Goal: Task Accomplishment & Management: Complete application form

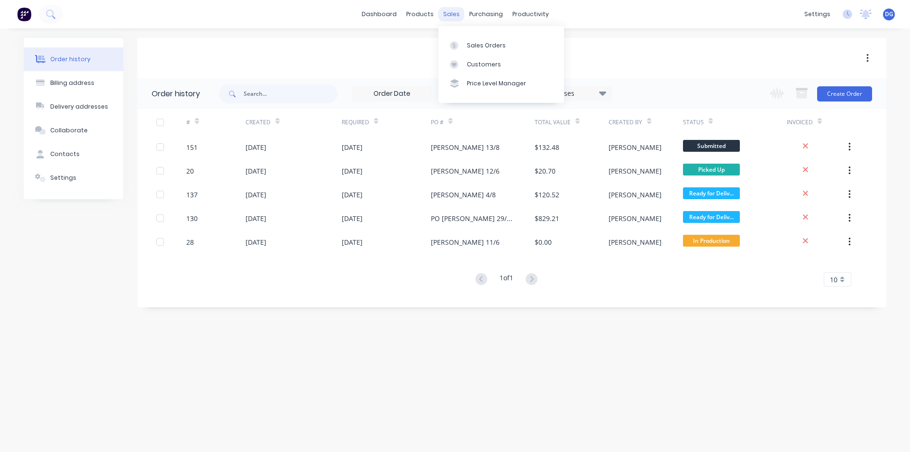
click at [451, 12] on div "sales" at bounding box center [451, 14] width 26 height 14
click at [479, 46] on div "Sales Orders" at bounding box center [486, 45] width 39 height 9
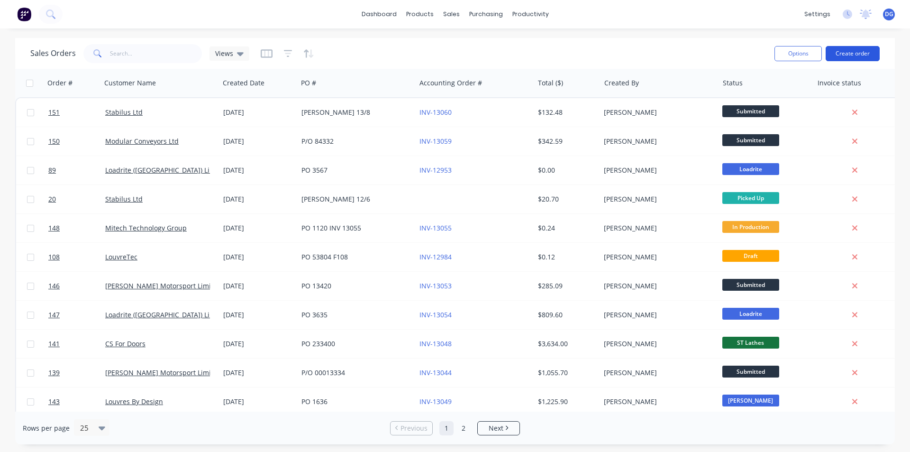
click at [852, 54] on button "Create order" at bounding box center [853, 53] width 54 height 15
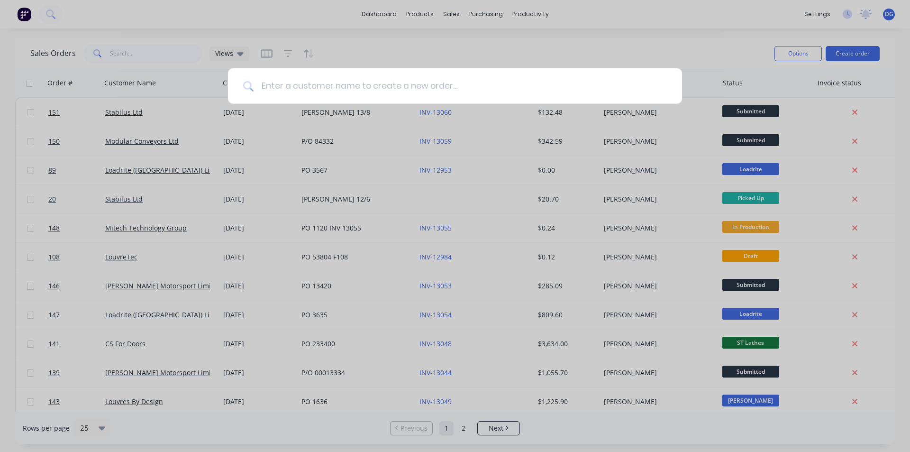
click at [446, 91] on input at bounding box center [460, 86] width 413 height 36
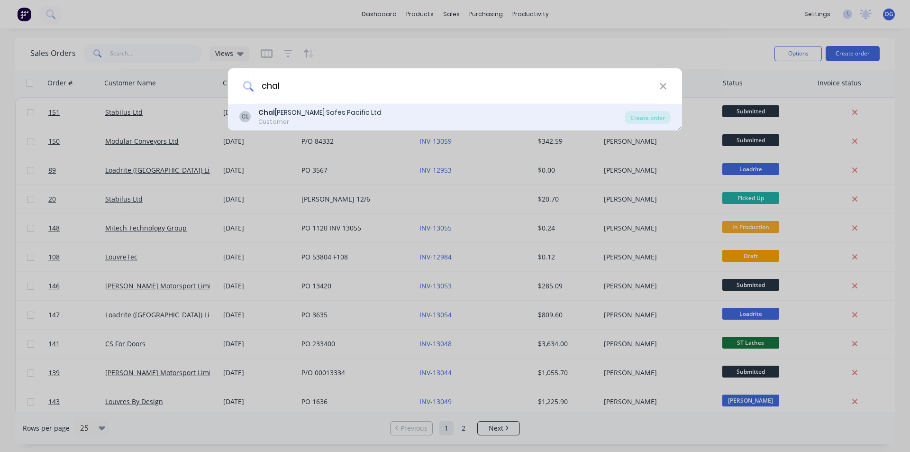
type input "chal"
click at [345, 117] on div "Chal [PERSON_NAME] Safes Pacific Ltd" at bounding box center [319, 113] width 123 height 10
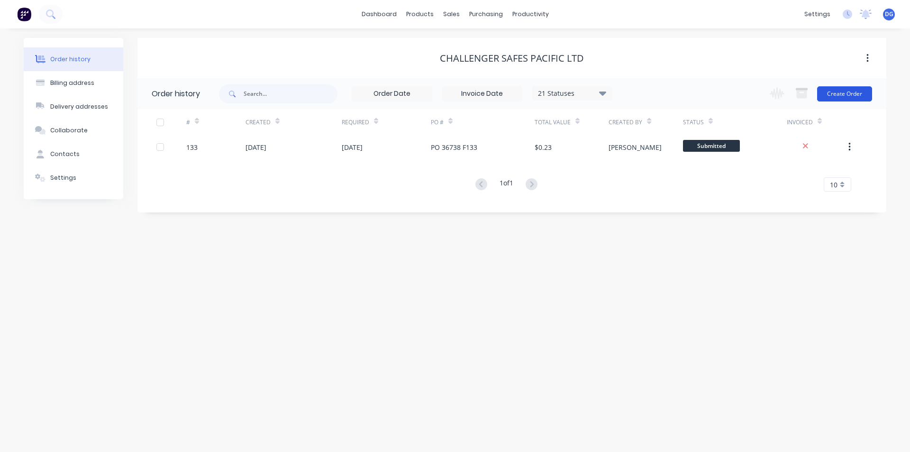
click at [843, 97] on button "Create Order" at bounding box center [844, 93] width 55 height 15
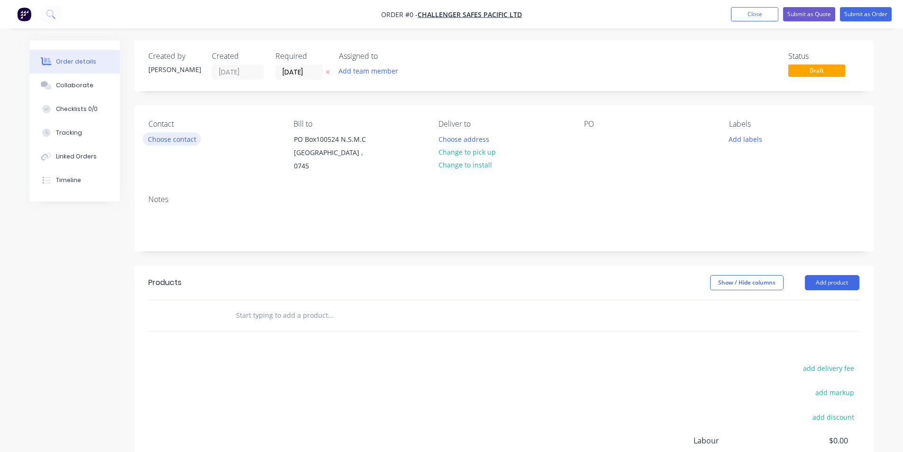
click at [188, 141] on button "Choose contact" at bounding box center [172, 138] width 58 height 13
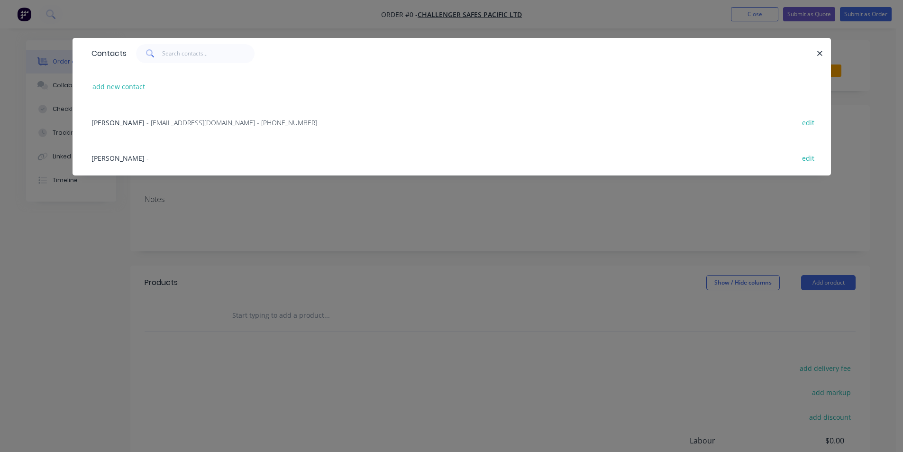
click at [127, 122] on span "[PERSON_NAME]" at bounding box center [117, 122] width 53 height 9
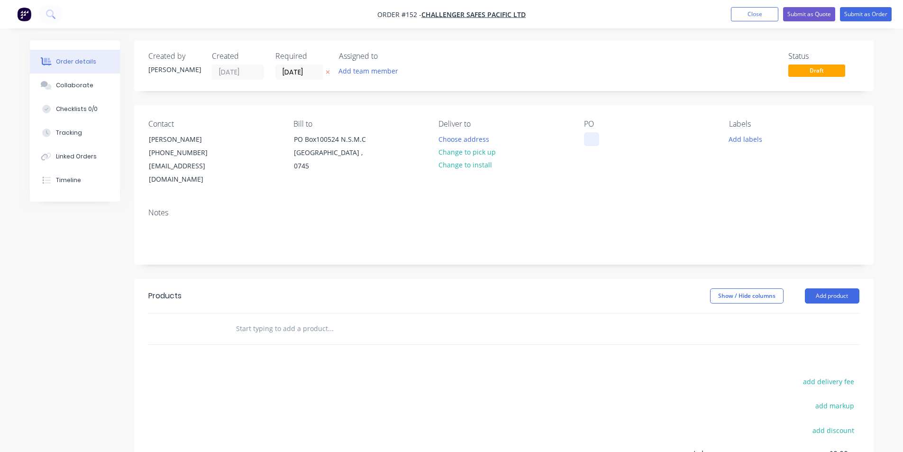
click at [591, 137] on div at bounding box center [591, 139] width 15 height 14
click at [166, 146] on div "[PHONE_NUMBER]" at bounding box center [188, 152] width 79 height 13
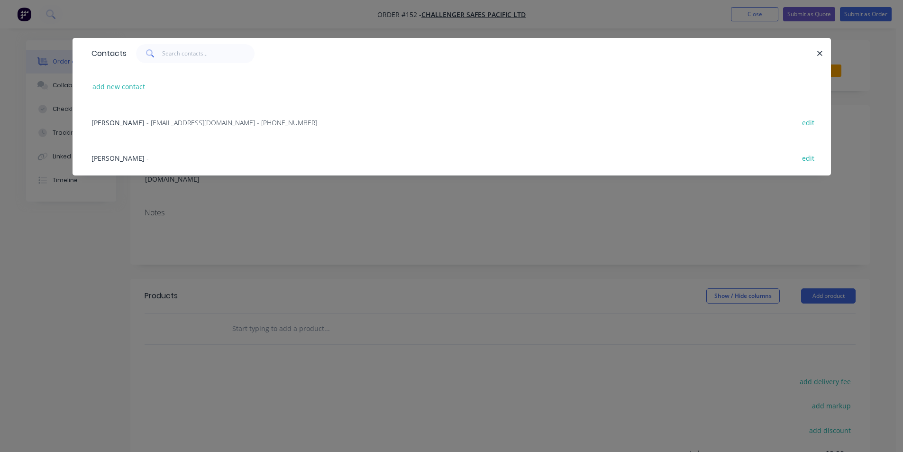
click at [182, 125] on span "- [EMAIL_ADDRESS][DOMAIN_NAME] - [PHONE_NUMBER]" at bounding box center [231, 122] width 171 height 9
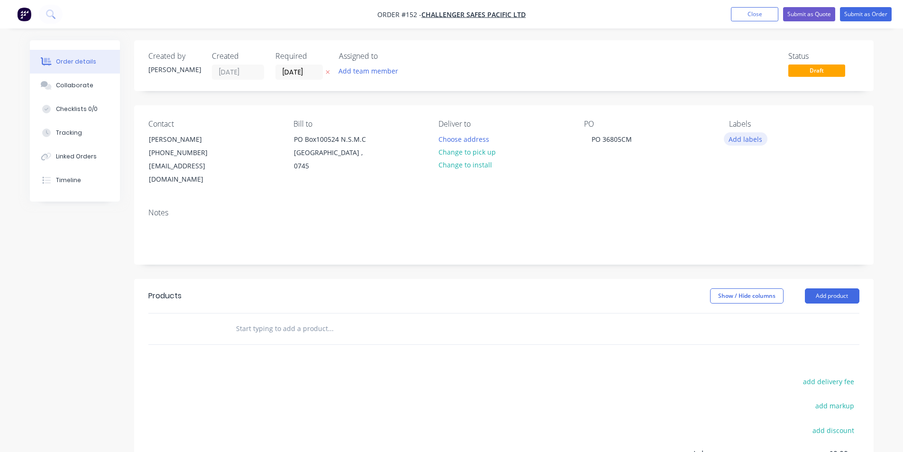
click at [748, 139] on button "Add labels" at bounding box center [746, 138] width 44 height 13
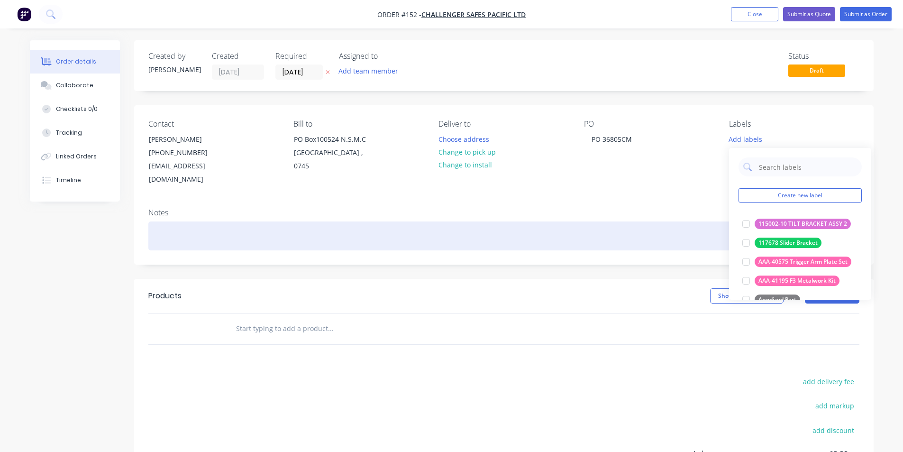
click at [219, 225] on div at bounding box center [503, 235] width 711 height 29
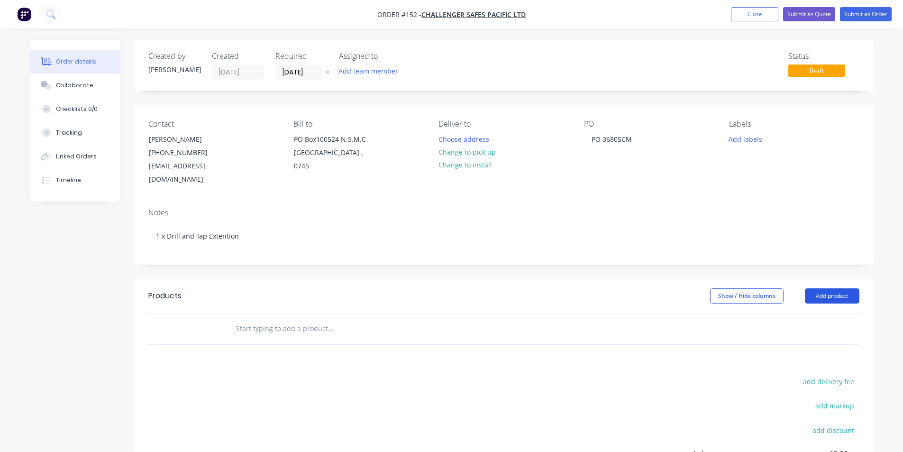
click at [839, 288] on button "Add product" at bounding box center [832, 295] width 55 height 15
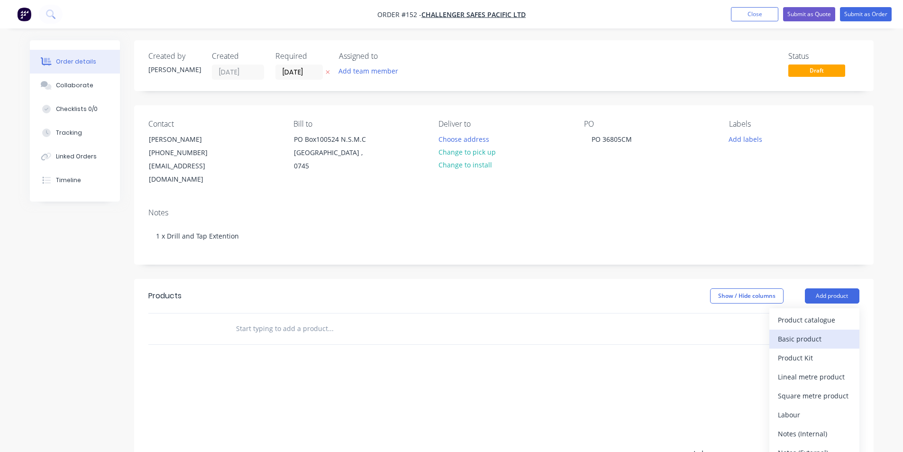
click at [817, 332] on div "Basic product" at bounding box center [814, 339] width 73 height 14
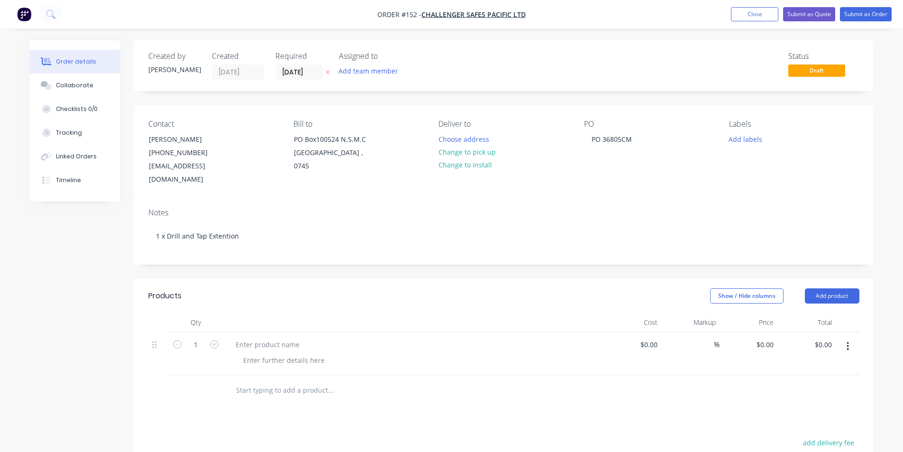
click at [545, 288] on div "Show / Hide columns Add product" at bounding box center [579, 295] width 560 height 15
click at [845, 337] on button "button" at bounding box center [847, 345] width 22 height 17
click at [628, 391] on div at bounding box center [503, 390] width 711 height 31
click at [256, 381] on input "text" at bounding box center [331, 390] width 190 height 19
click at [198, 337] on input "1" at bounding box center [195, 344] width 25 height 14
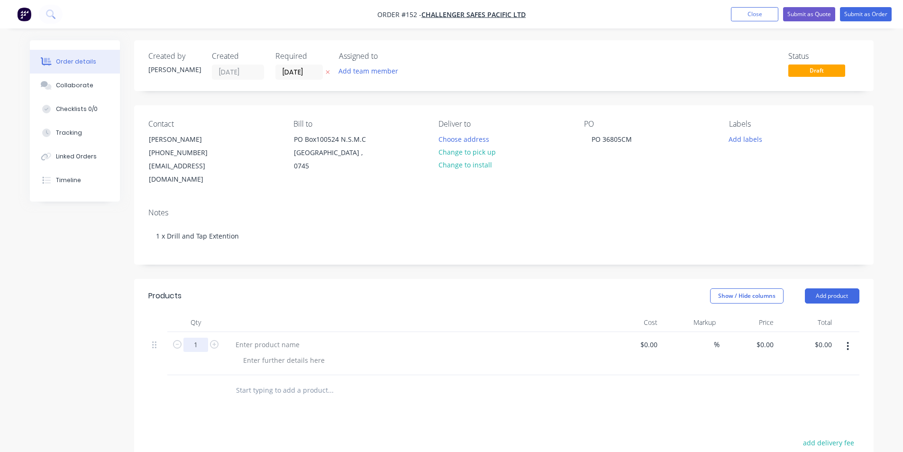
click at [198, 337] on input "1" at bounding box center [195, 344] width 25 height 14
click at [276, 337] on div at bounding box center [267, 344] width 79 height 14
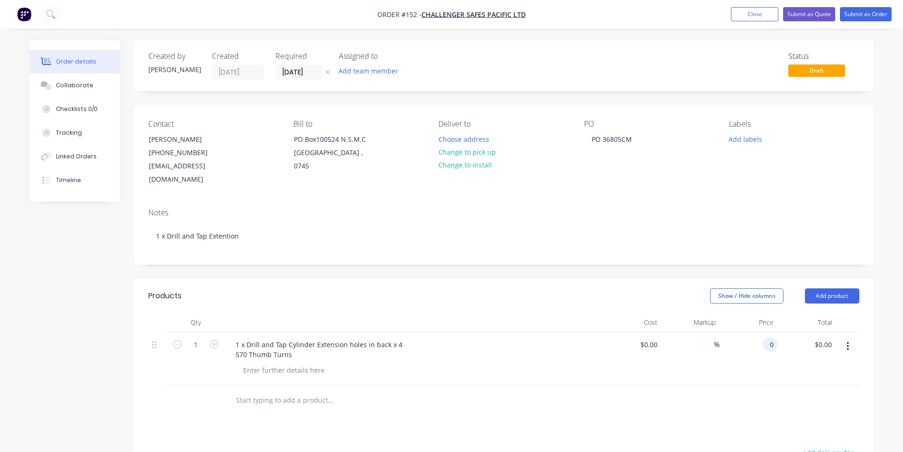
click at [766, 337] on div "0 0" at bounding box center [770, 344] width 15 height 14
type input "$1.23"
click at [776, 354] on div "$1.23 1.23" at bounding box center [748, 358] width 58 height 53
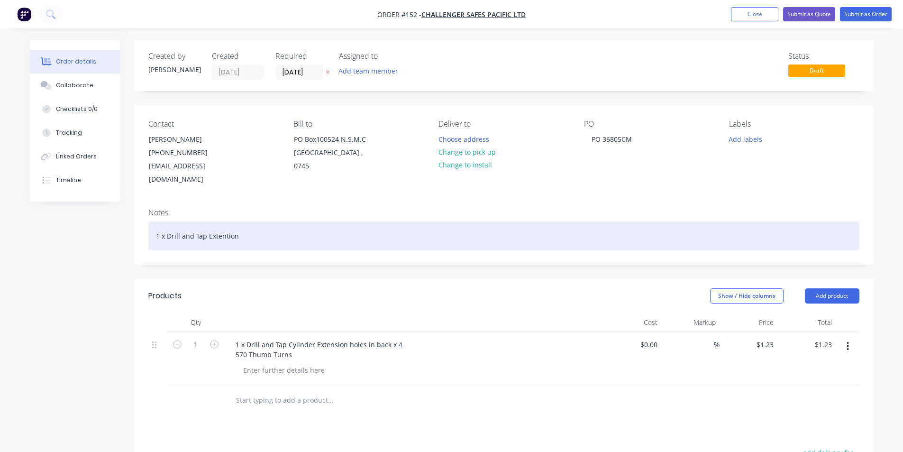
click at [227, 223] on div "1 x Drill and Tap Extention" at bounding box center [503, 235] width 711 height 29
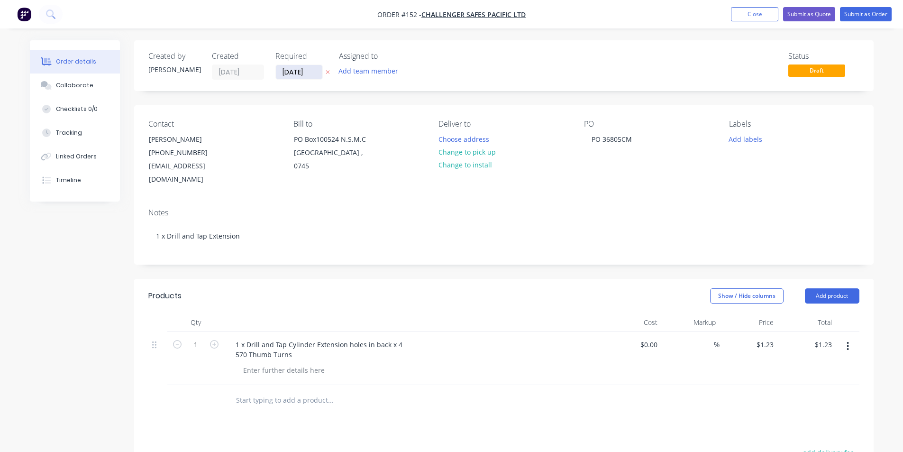
click at [290, 75] on input "[DATE]" at bounding box center [299, 72] width 46 height 14
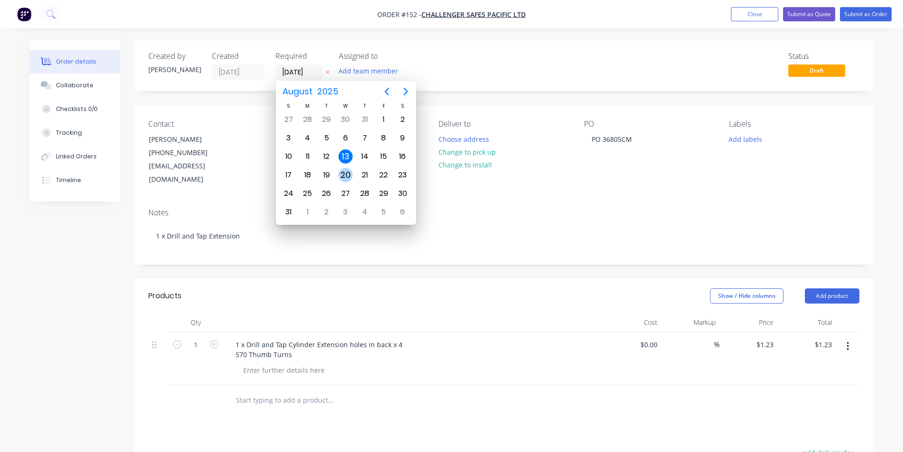
click at [344, 176] on div "20" at bounding box center [345, 175] width 14 height 14
type input "[DATE]"
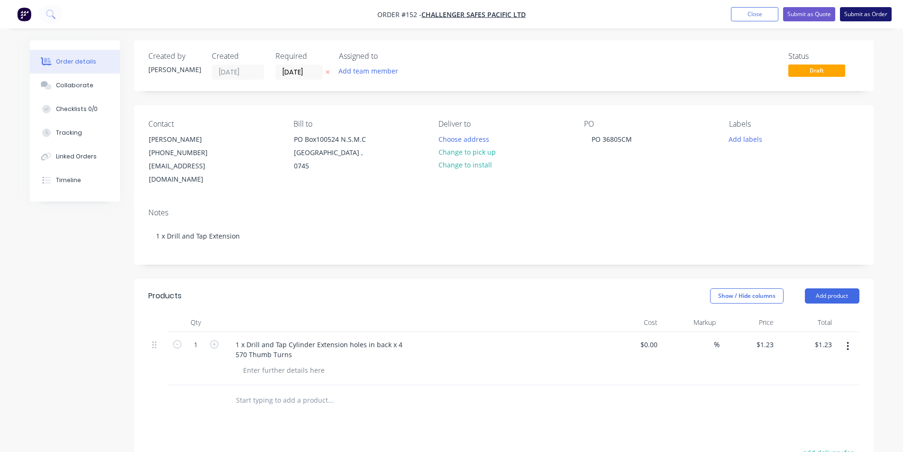
click at [869, 11] on button "Submit as Order" at bounding box center [866, 14] width 52 height 14
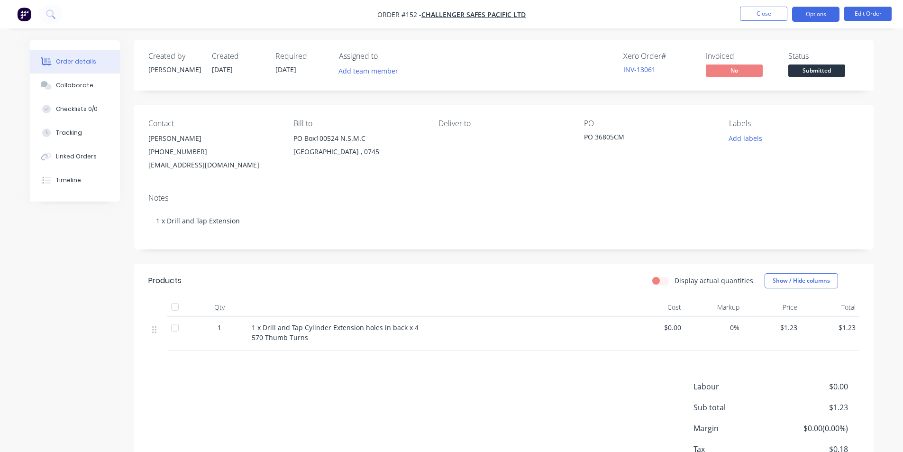
click at [813, 14] on button "Options" at bounding box center [815, 14] width 47 height 15
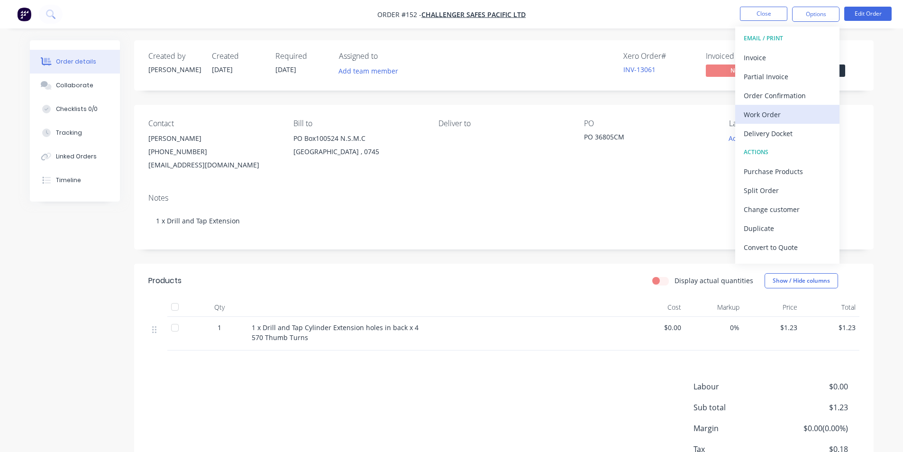
click at [789, 115] on div "Work Order" at bounding box center [787, 115] width 87 height 14
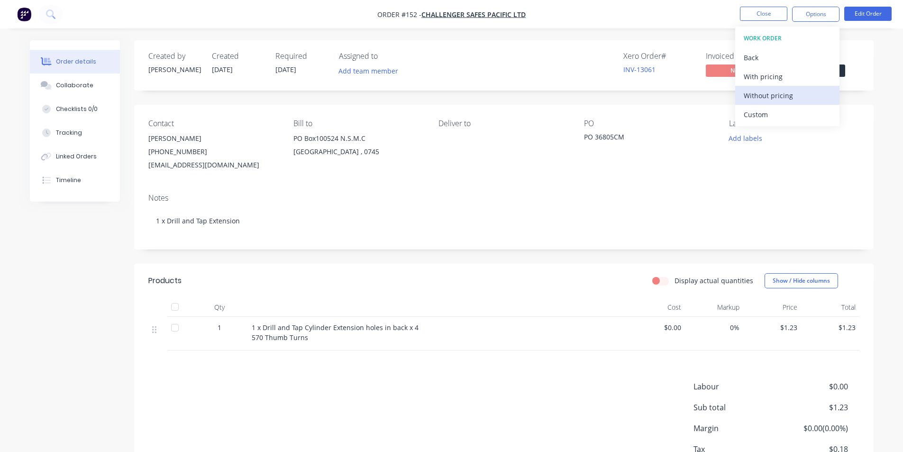
click at [784, 94] on div "Without pricing" at bounding box center [787, 96] width 87 height 14
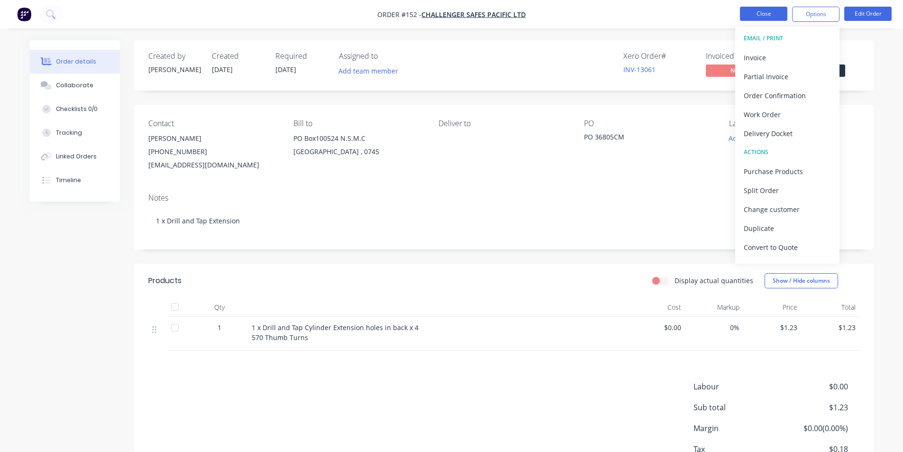
click at [767, 15] on button "Close" at bounding box center [763, 14] width 47 height 14
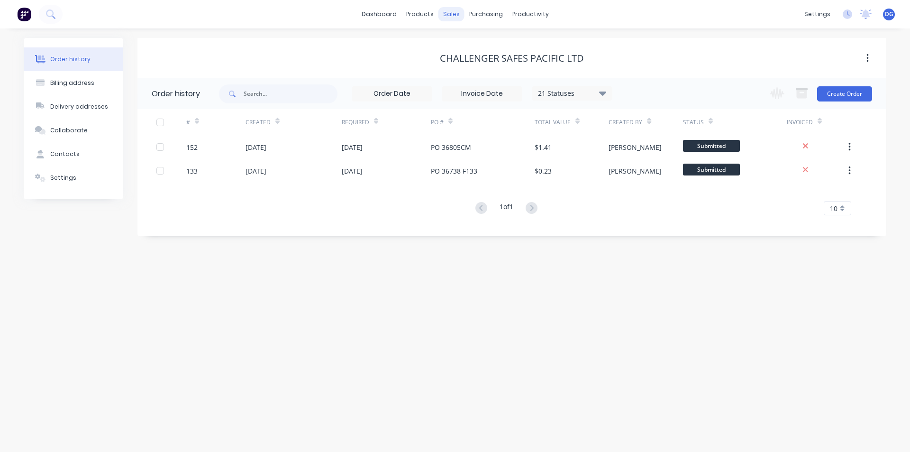
click at [450, 14] on div "sales" at bounding box center [451, 14] width 26 height 14
click at [481, 45] on div "Sales Orders" at bounding box center [486, 45] width 39 height 9
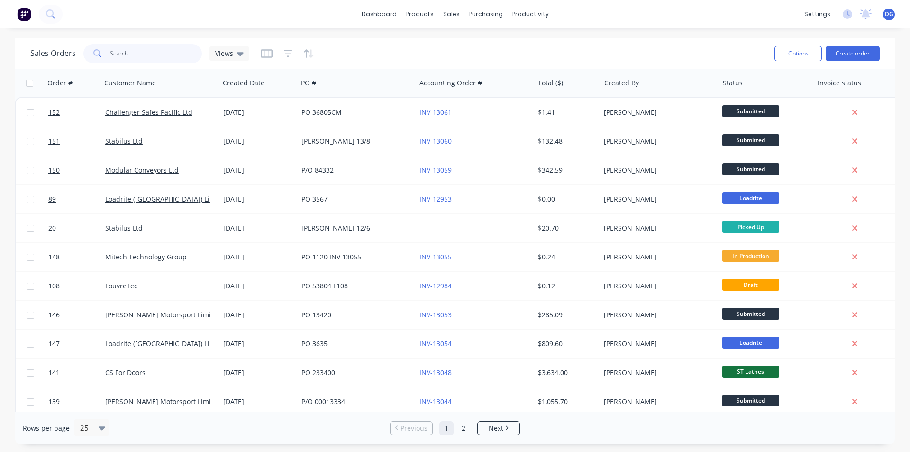
click at [125, 54] on input "text" at bounding box center [156, 53] width 92 height 19
type input "101"
